Goal: Information Seeking & Learning: Check status

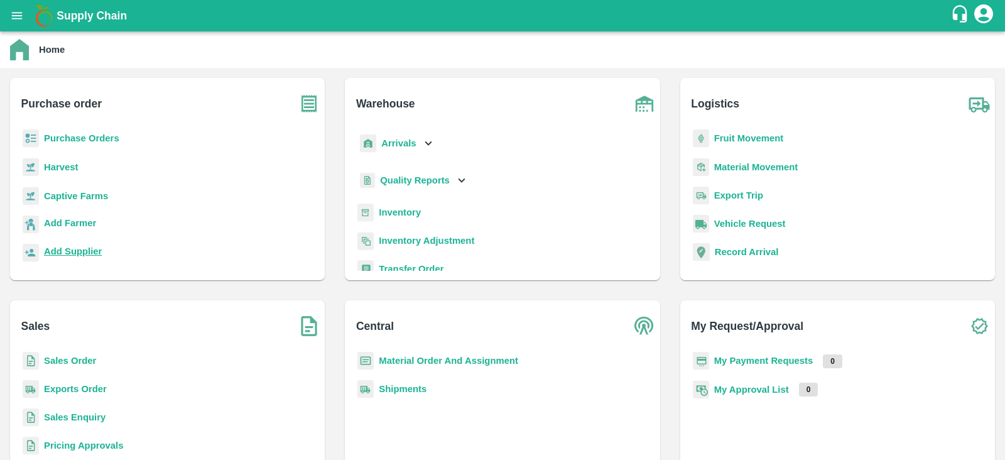
click at [87, 252] on b "Add Supplier" at bounding box center [73, 251] width 58 height 10
click at [92, 134] on b "Purchase Orders" at bounding box center [81, 138] width 75 height 10
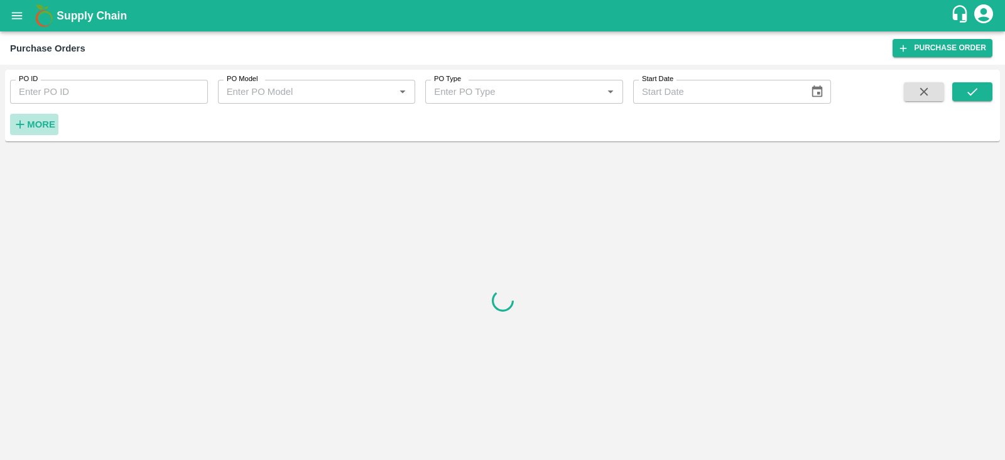
click at [45, 119] on strong "More" at bounding box center [41, 124] width 28 height 10
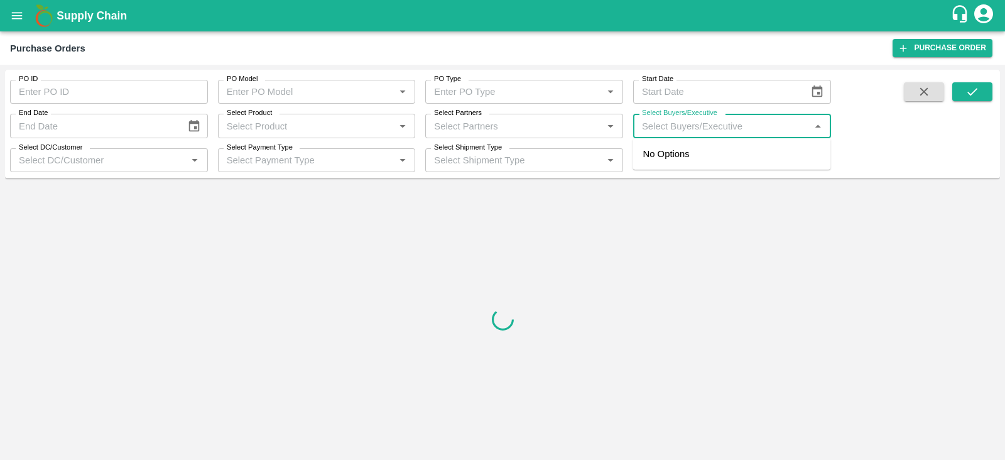
click at [695, 122] on input "Select Buyers/Executive" at bounding box center [722, 125] width 170 height 16
type input "g"
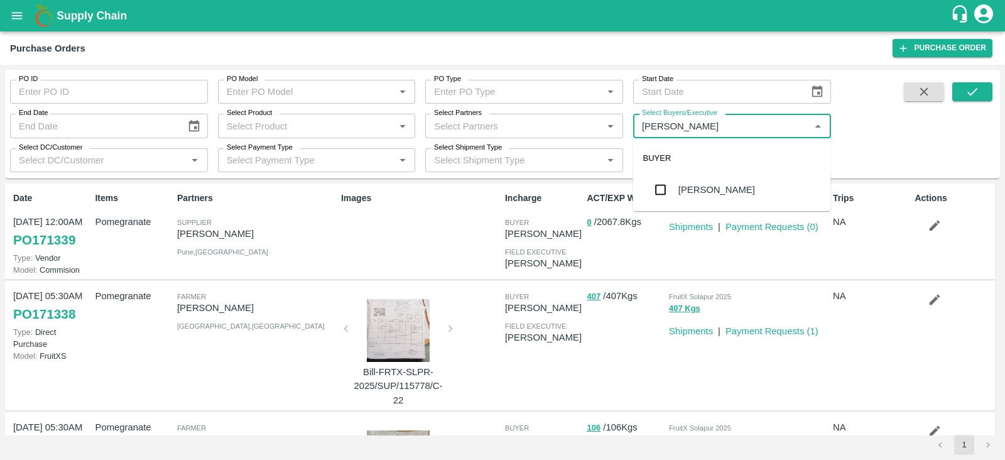
type input "Gundekari"
click at [664, 184] on input "checkbox" at bounding box center [660, 189] width 25 height 25
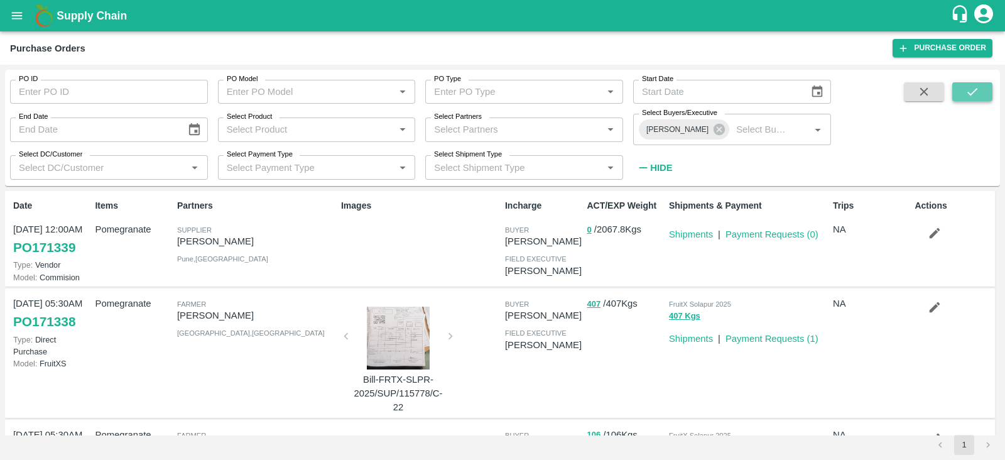
click at [968, 92] on icon "submit" at bounding box center [972, 92] width 14 height 14
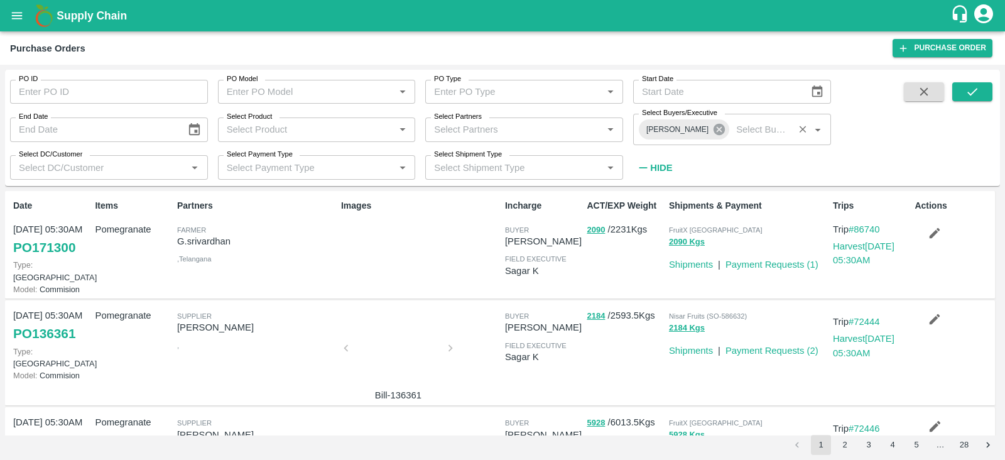
click at [718, 129] on icon at bounding box center [719, 129] width 14 height 14
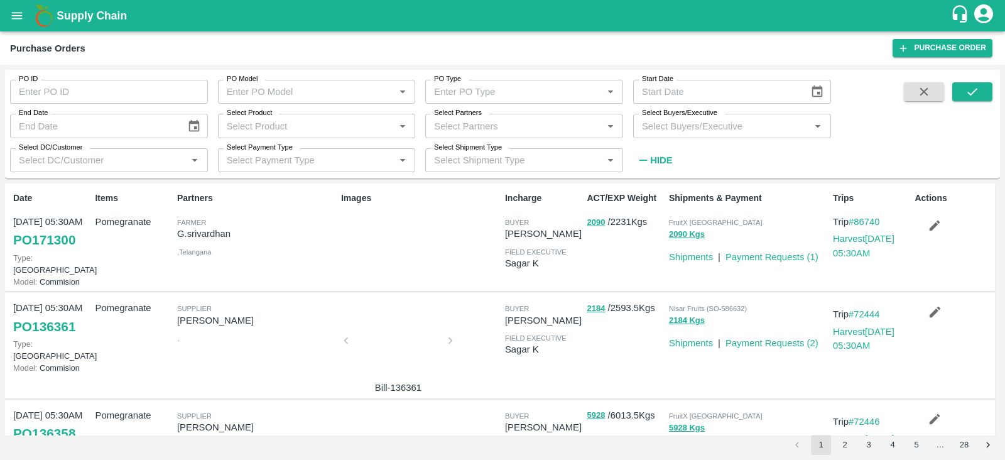
click at [693, 129] on input "Select Buyers/Executive" at bounding box center [722, 125] width 170 height 16
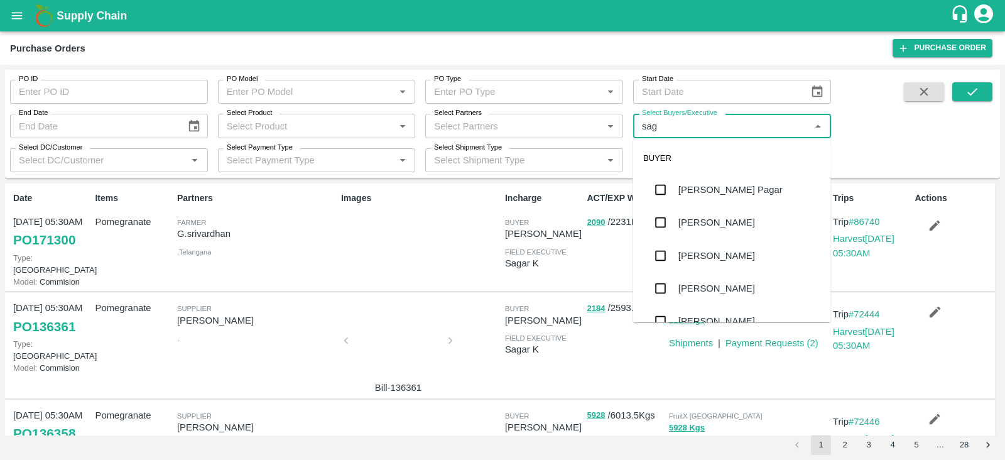
type input "saga"
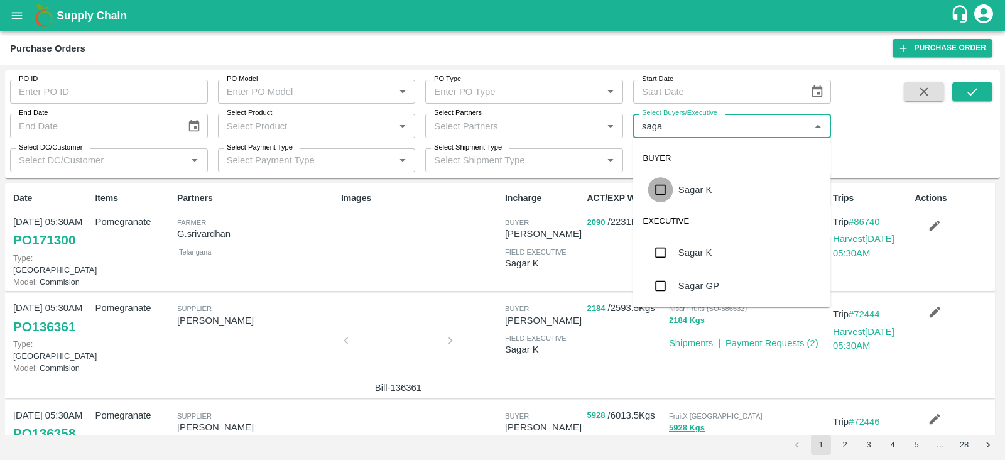
click at [664, 180] on input "checkbox" at bounding box center [660, 189] width 25 height 25
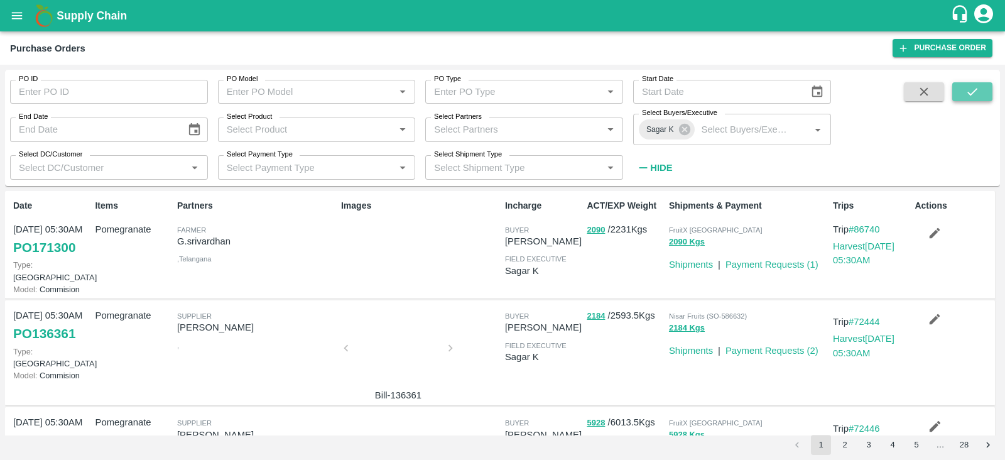
click at [983, 89] on button "submit" at bounding box center [972, 91] width 40 height 19
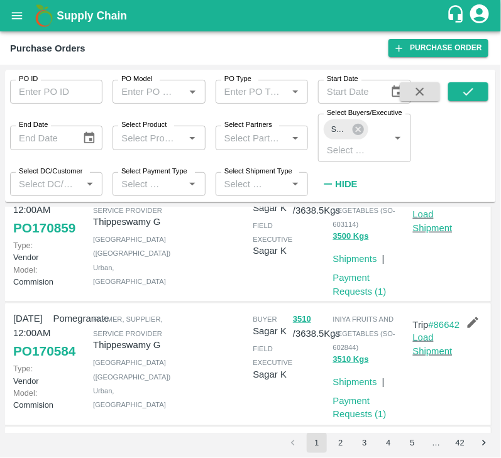
scroll to position [301, 0]
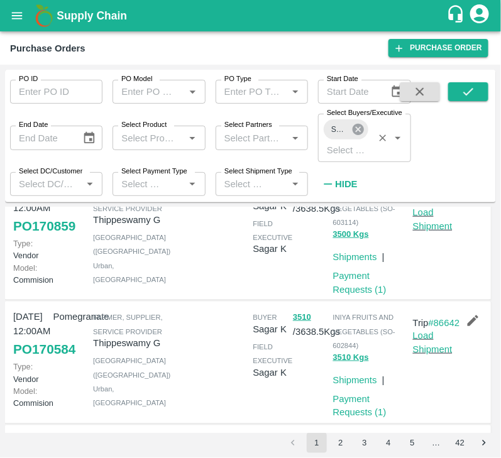
click at [359, 135] on icon at bounding box center [357, 129] width 11 height 11
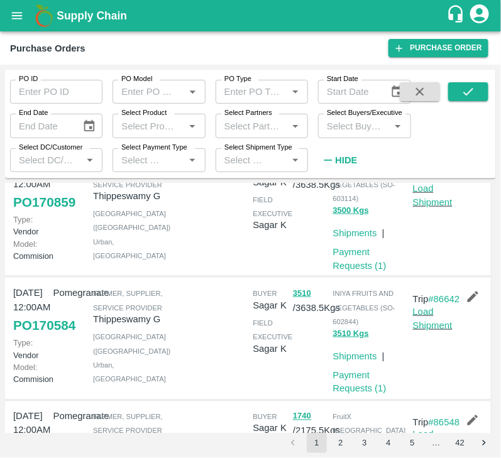
click at [351, 129] on input "Select Buyers/Executive" at bounding box center [354, 125] width 64 height 16
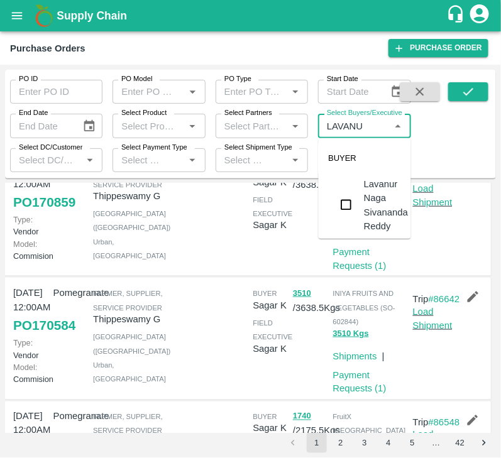
type input "LAVANUR"
click at [349, 198] on input "checkbox" at bounding box center [345, 204] width 25 height 25
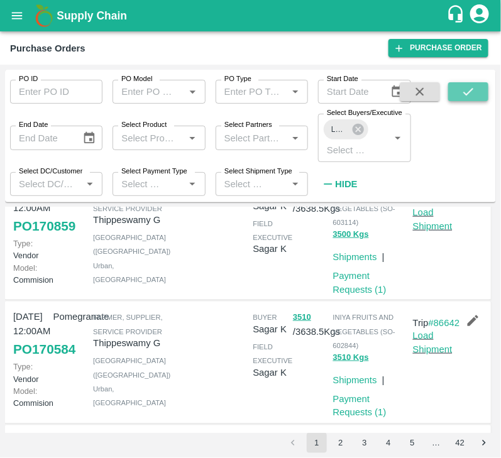
click at [460, 88] on button "submit" at bounding box center [468, 91] width 40 height 19
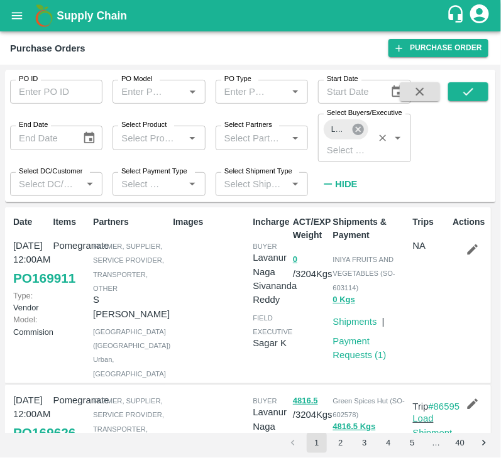
click at [360, 132] on icon at bounding box center [358, 129] width 14 height 14
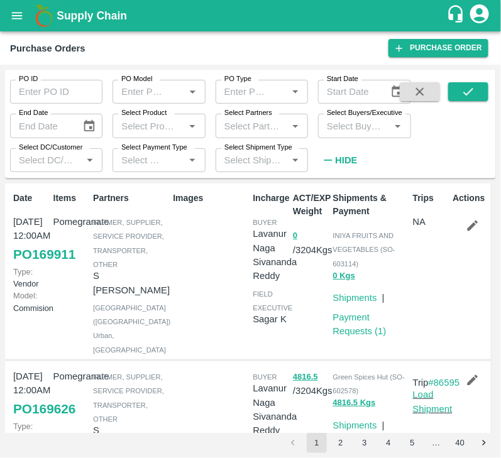
click at [357, 131] on input "Select Buyers/Executive" at bounding box center [354, 125] width 64 height 16
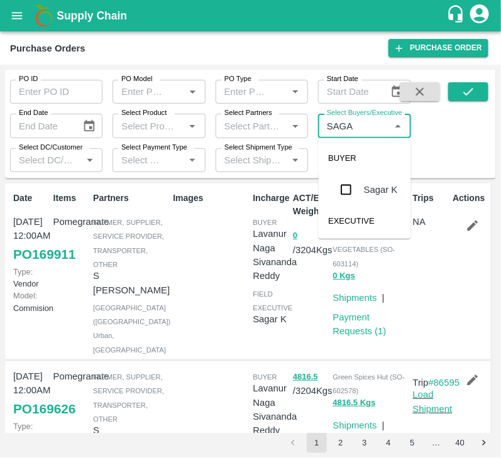
type input "SAGAR"
click at [354, 186] on input "checkbox" at bounding box center [345, 189] width 25 height 25
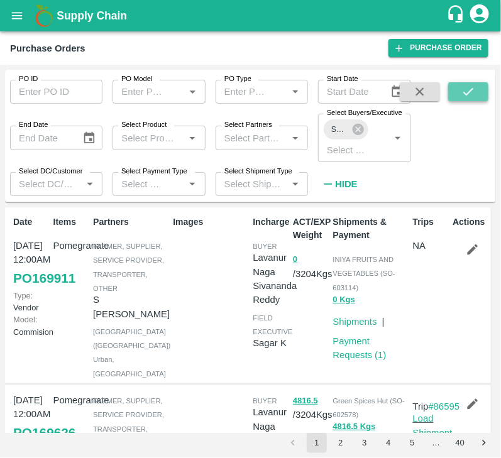
click at [460, 90] on button "submit" at bounding box center [468, 91] width 40 height 19
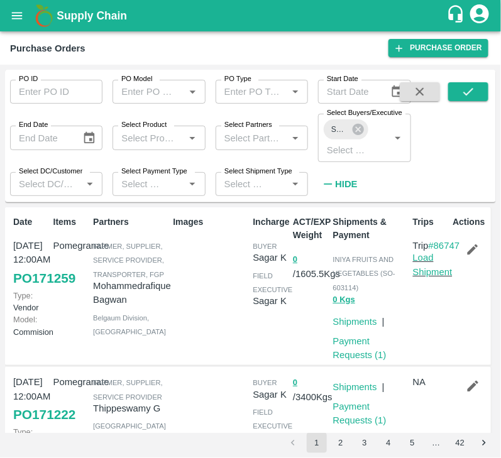
scroll to position [23, 0]
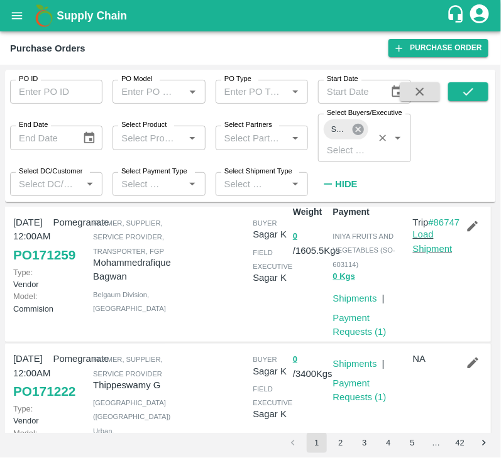
click at [361, 128] on icon at bounding box center [357, 129] width 11 height 11
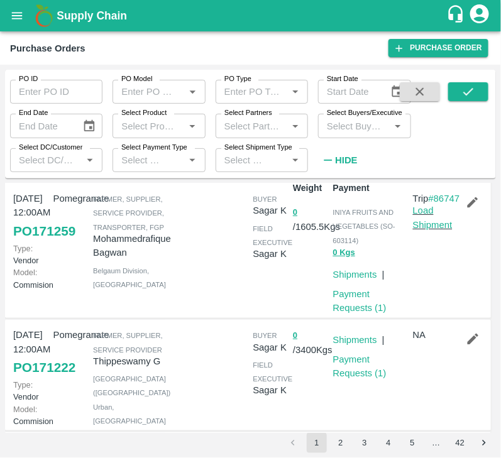
click at [349, 129] on input "Select Buyers/Executive" at bounding box center [354, 125] width 64 height 16
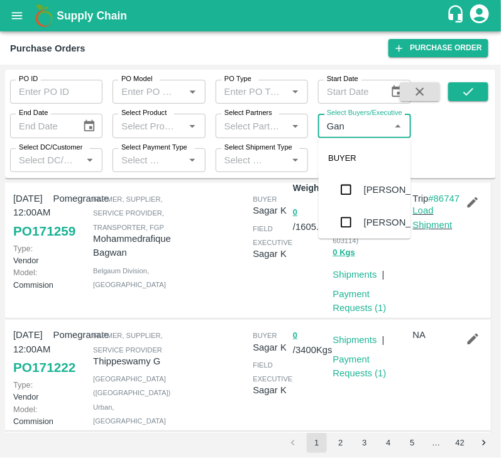
type input "Gane"
click at [352, 232] on input "checkbox" at bounding box center [345, 222] width 25 height 25
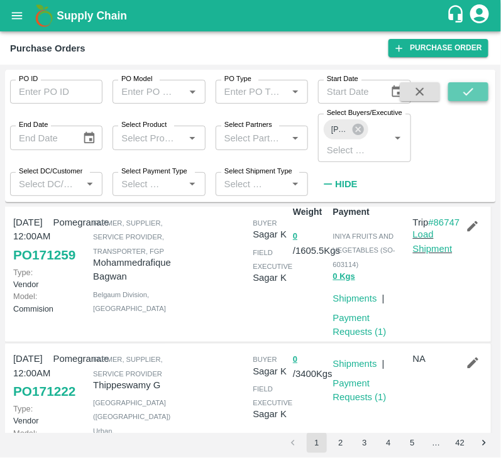
click at [465, 90] on icon "submit" at bounding box center [468, 92] width 14 height 14
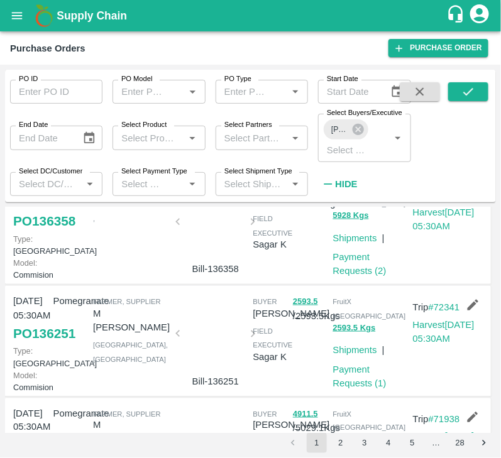
scroll to position [295, 0]
